Goal: Information Seeking & Learning: Learn about a topic

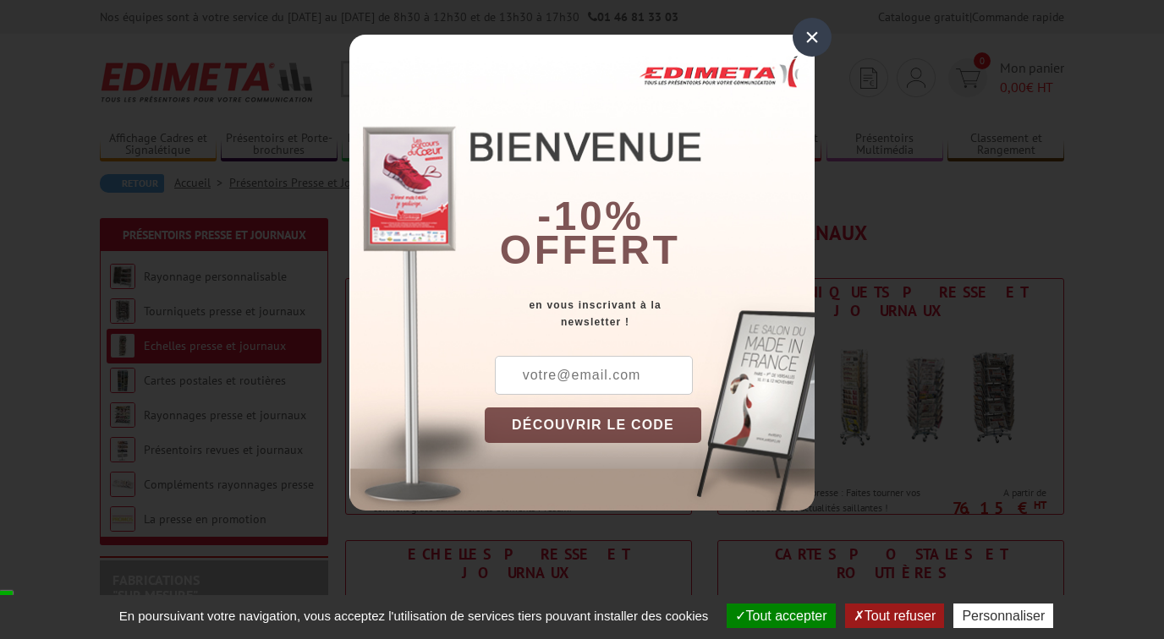
scroll to position [22, 0]
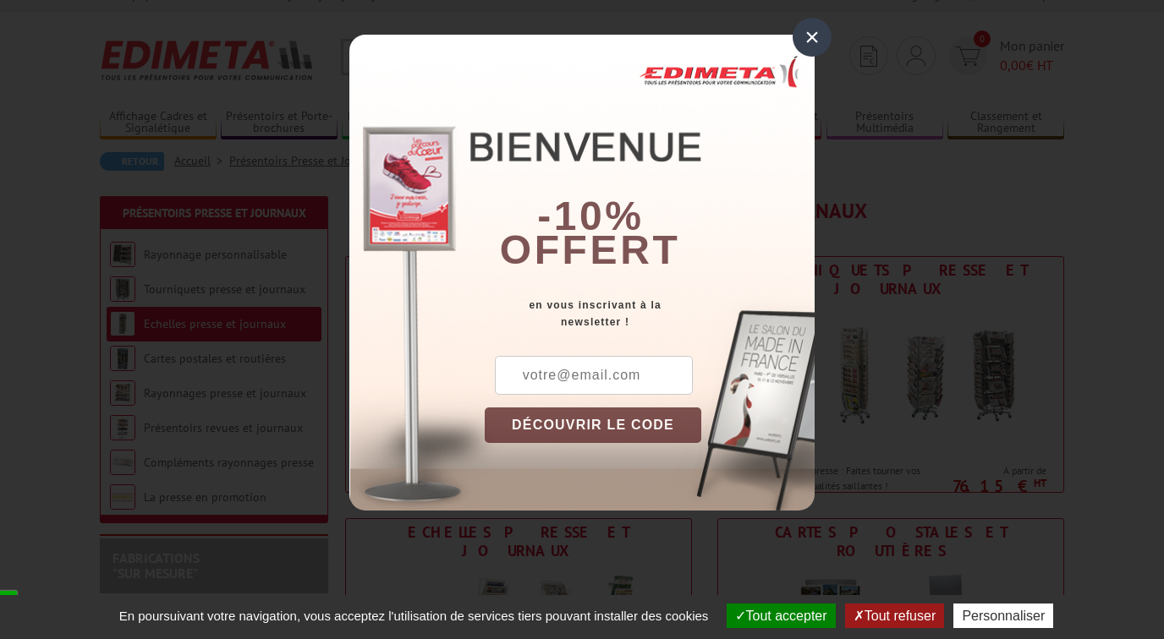
click at [813, 34] on div "×" at bounding box center [811, 37] width 39 height 39
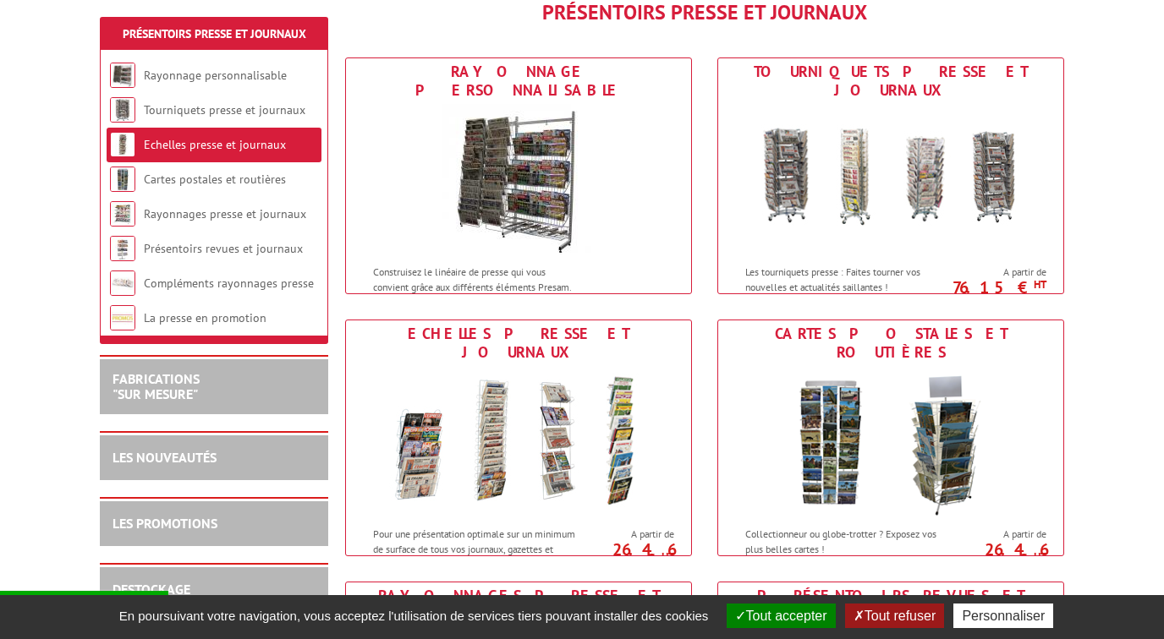
scroll to position [220, 0]
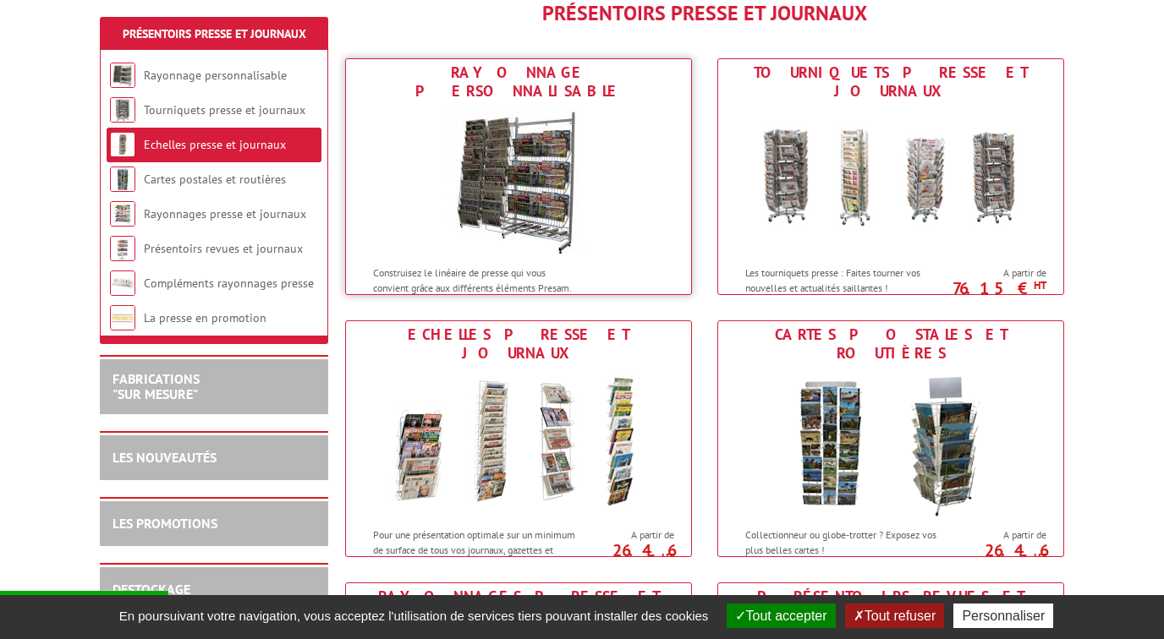
click at [531, 169] on img at bounding box center [518, 181] width 152 height 152
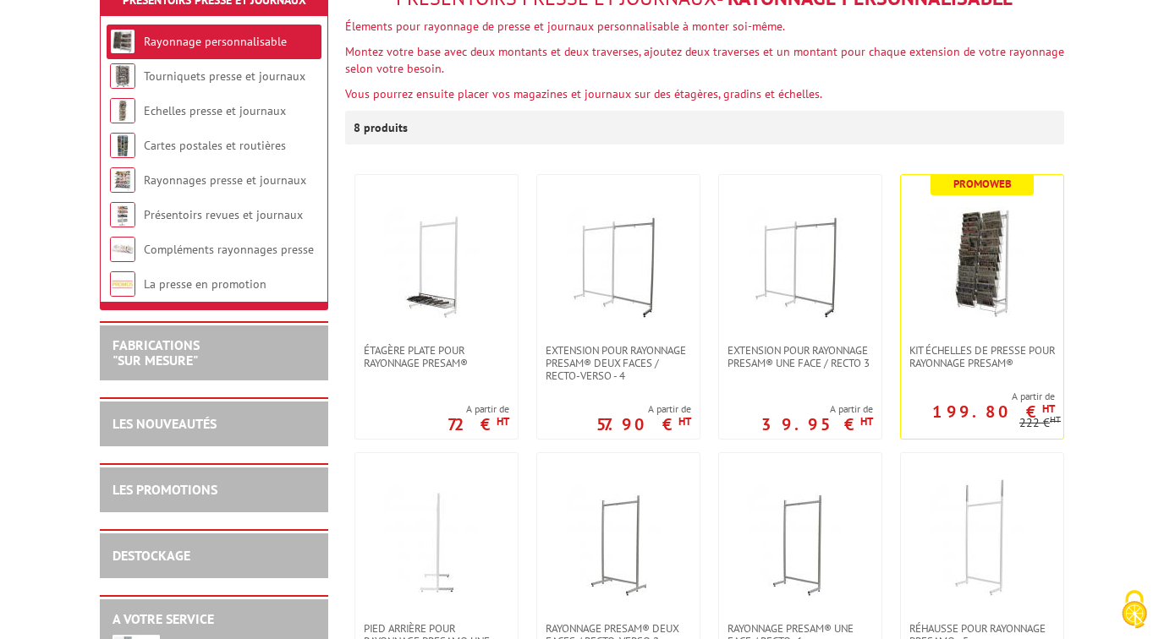
scroll to position [237, 0]
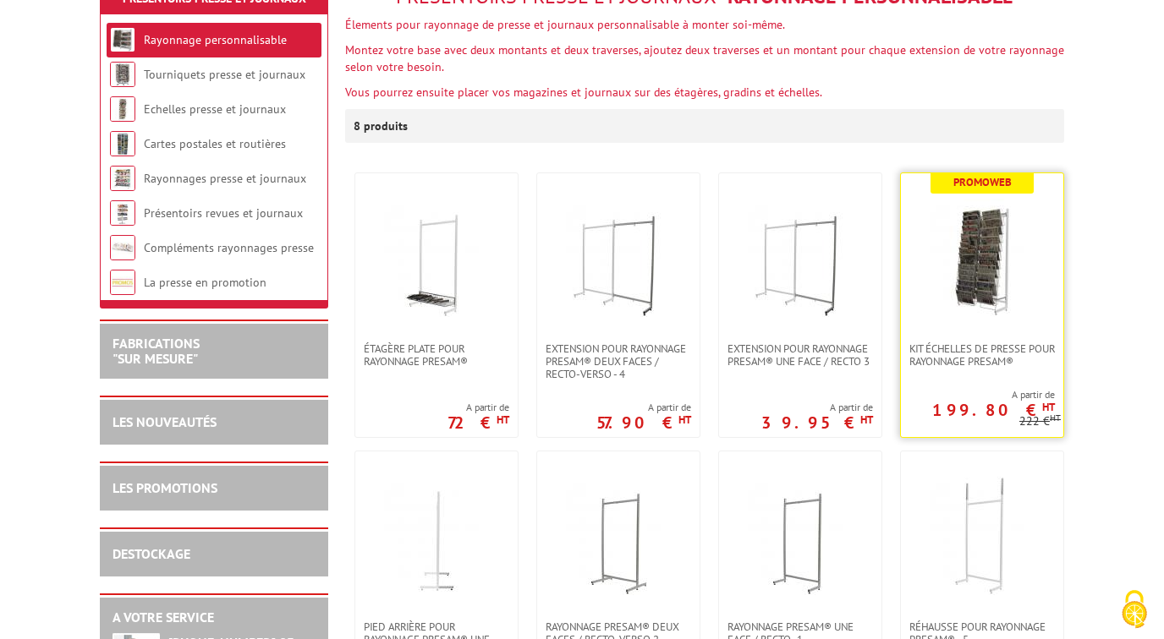
click at [995, 277] on img at bounding box center [982, 258] width 118 height 118
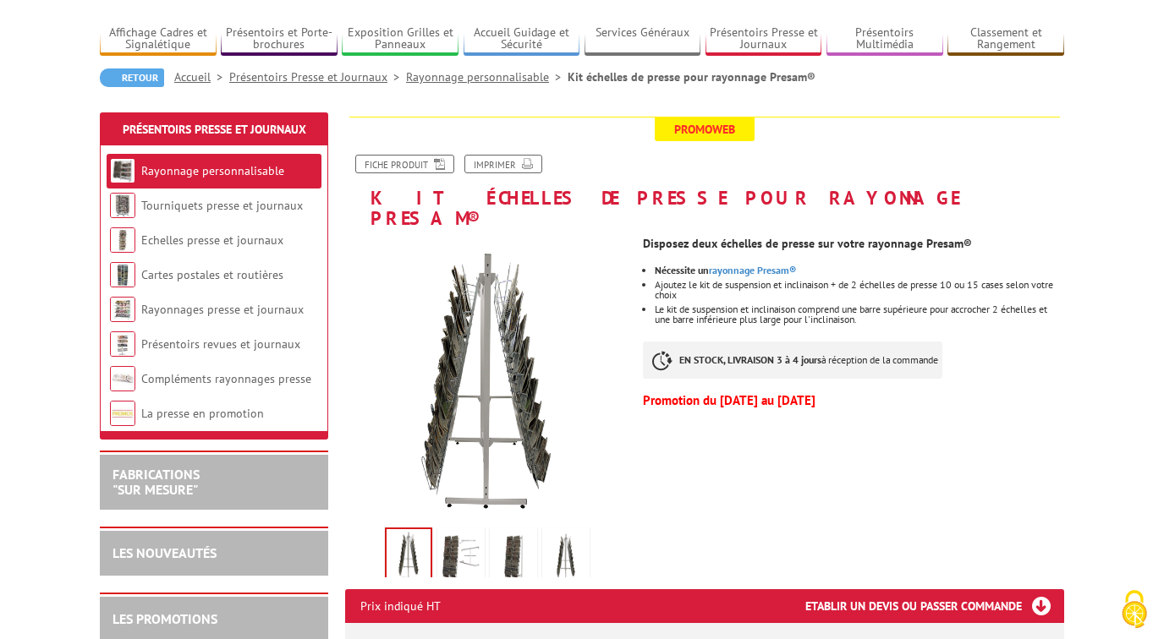
scroll to position [147, 0]
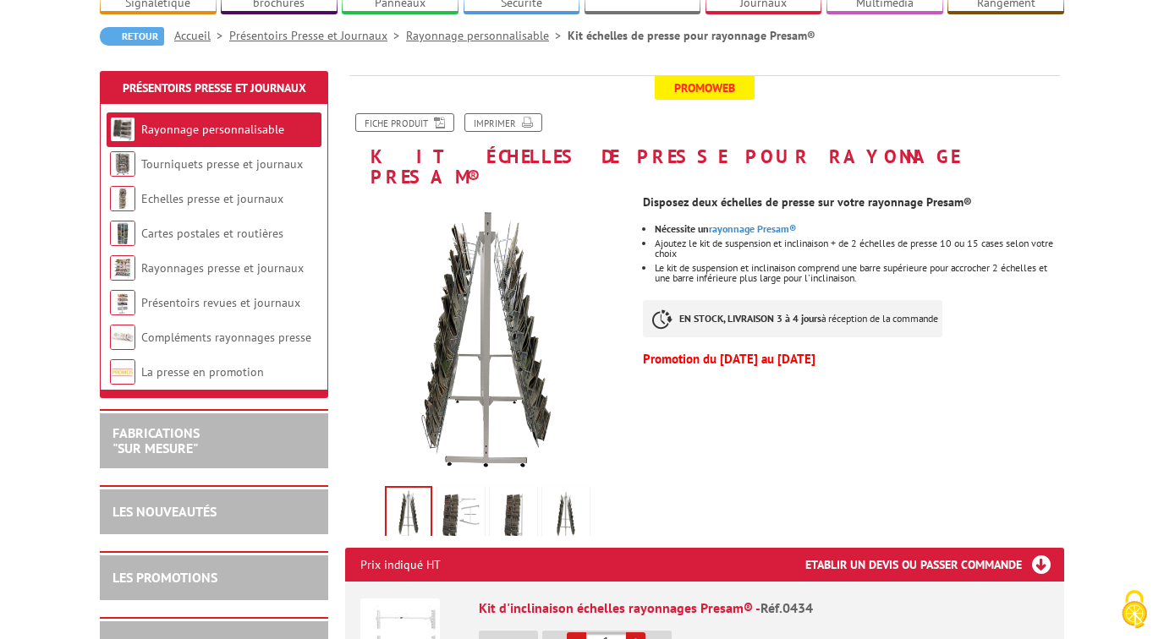
click at [455, 495] on img at bounding box center [461, 516] width 41 height 52
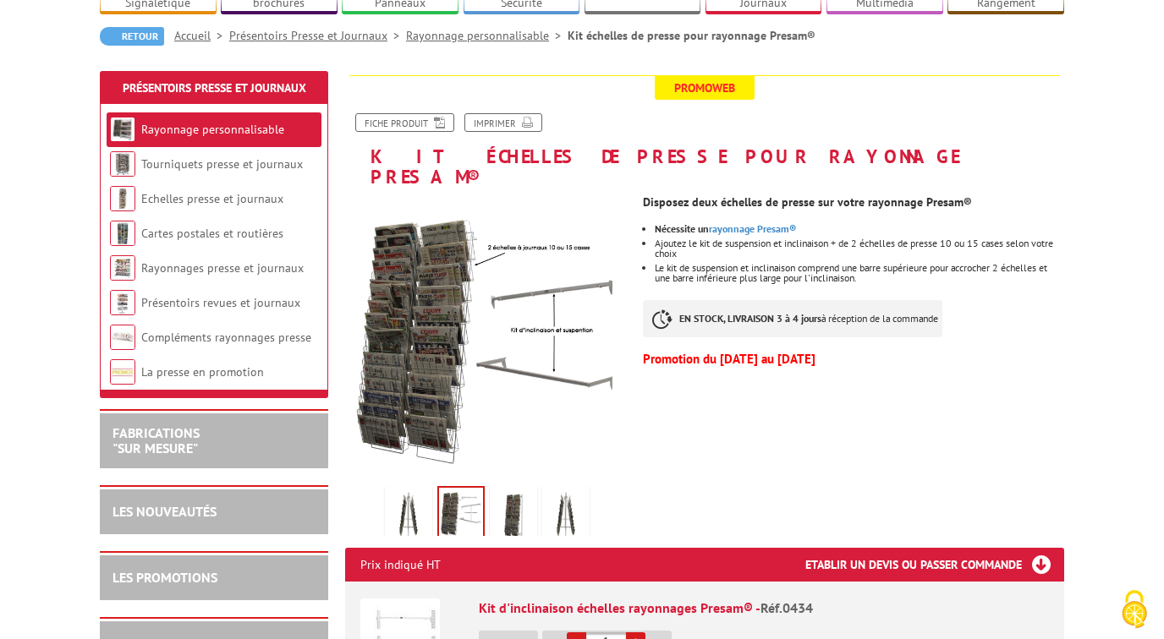
click at [532, 492] on img at bounding box center [513, 516] width 41 height 52
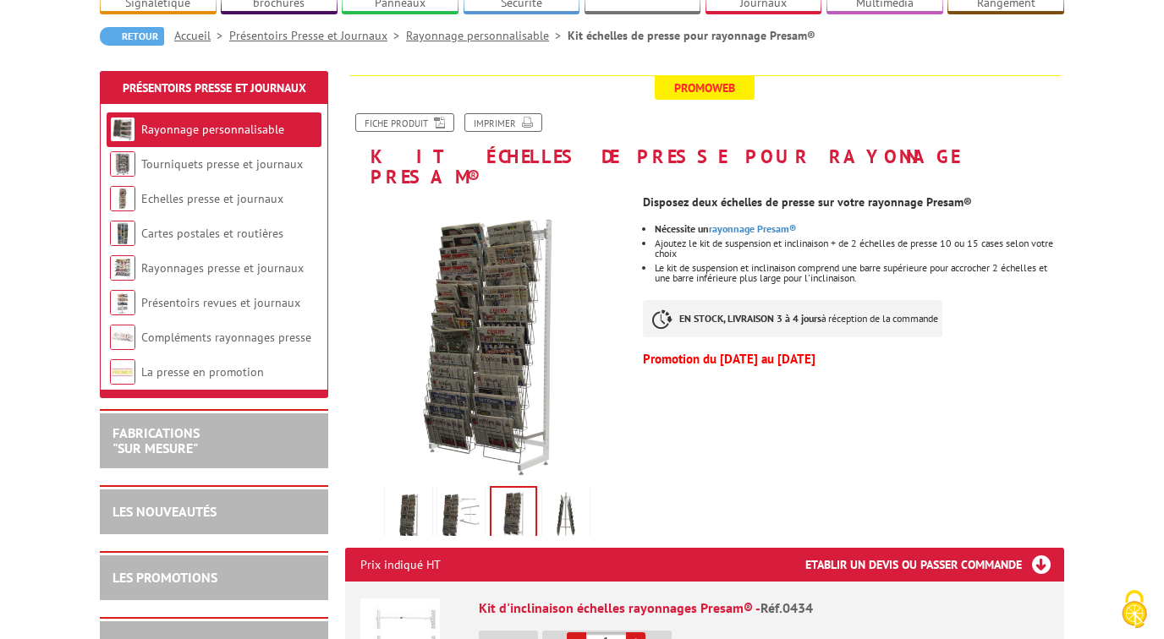
click at [571, 490] on img at bounding box center [565, 516] width 41 height 52
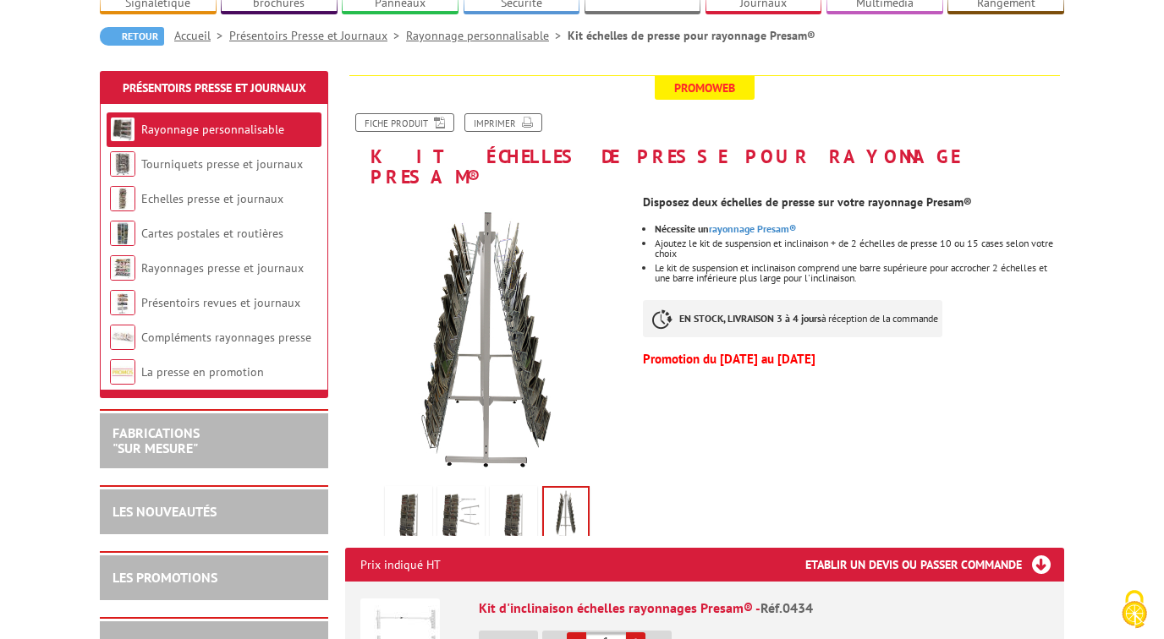
click at [517, 491] on img at bounding box center [513, 516] width 41 height 52
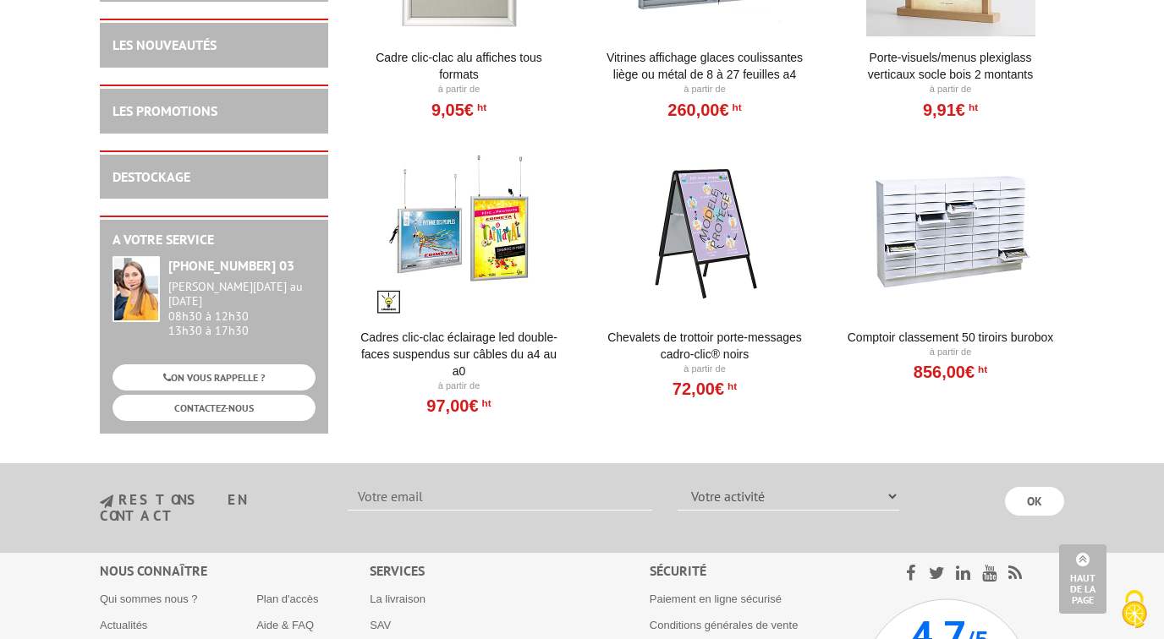
scroll to position [1219, 0]
